Goal: Task Accomplishment & Management: Manage account settings

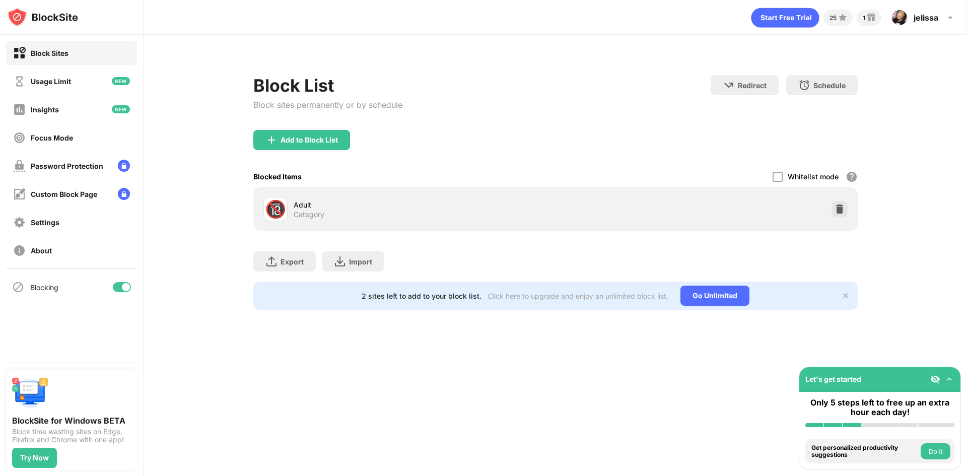
click at [314, 128] on div "Block List Block sites permanently or by schedule" at bounding box center [327, 102] width 149 height 55
click at [321, 135] on div "Add to Block List" at bounding box center [301, 140] width 97 height 20
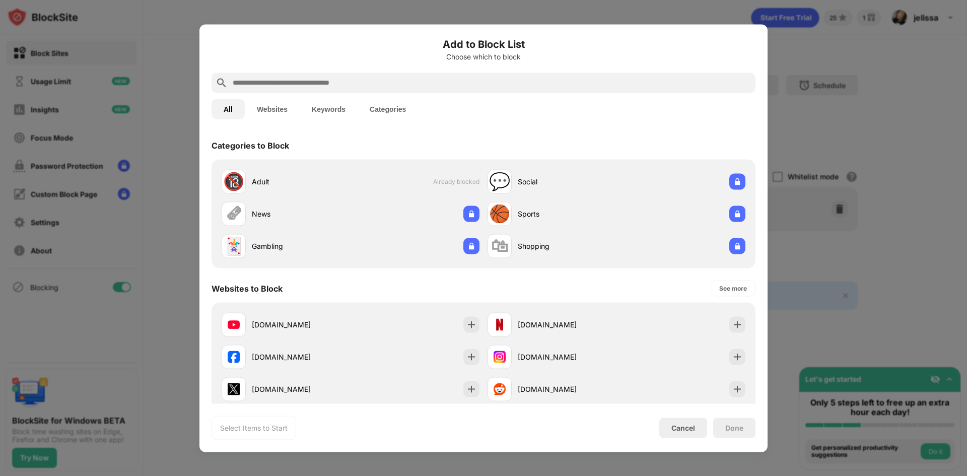
click at [362, 76] on div at bounding box center [484, 83] width 544 height 20
click at [363, 86] on input "text" at bounding box center [492, 83] width 520 height 12
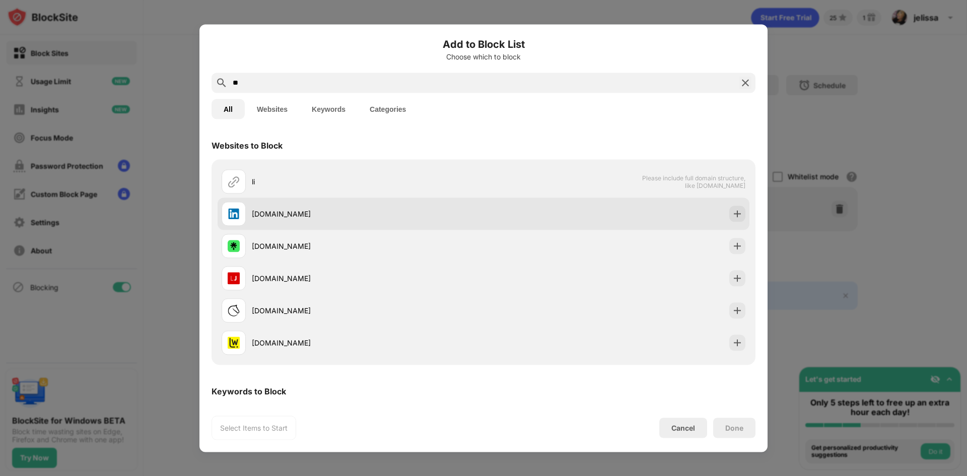
type input "**"
click at [255, 220] on div "[DOMAIN_NAME]" at bounding box center [353, 213] width 262 height 24
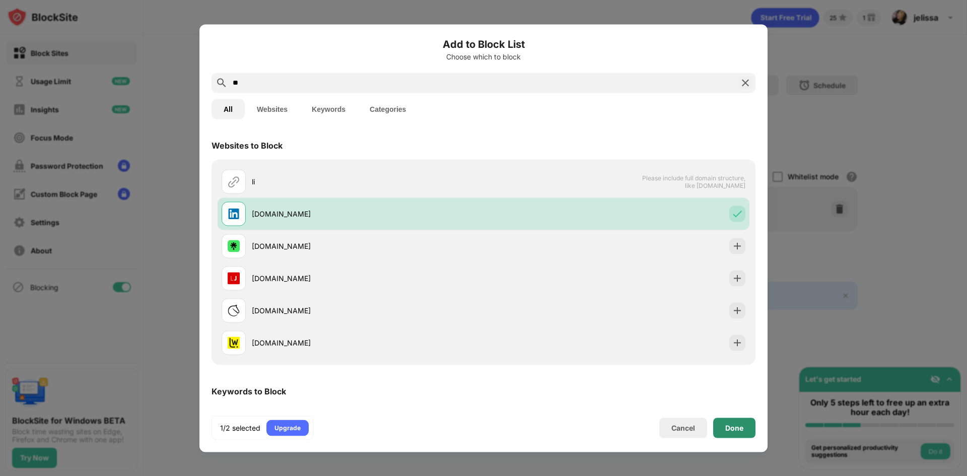
click at [738, 430] on div "Done" at bounding box center [734, 428] width 18 height 8
